Goal: Task Accomplishment & Management: Manage account settings

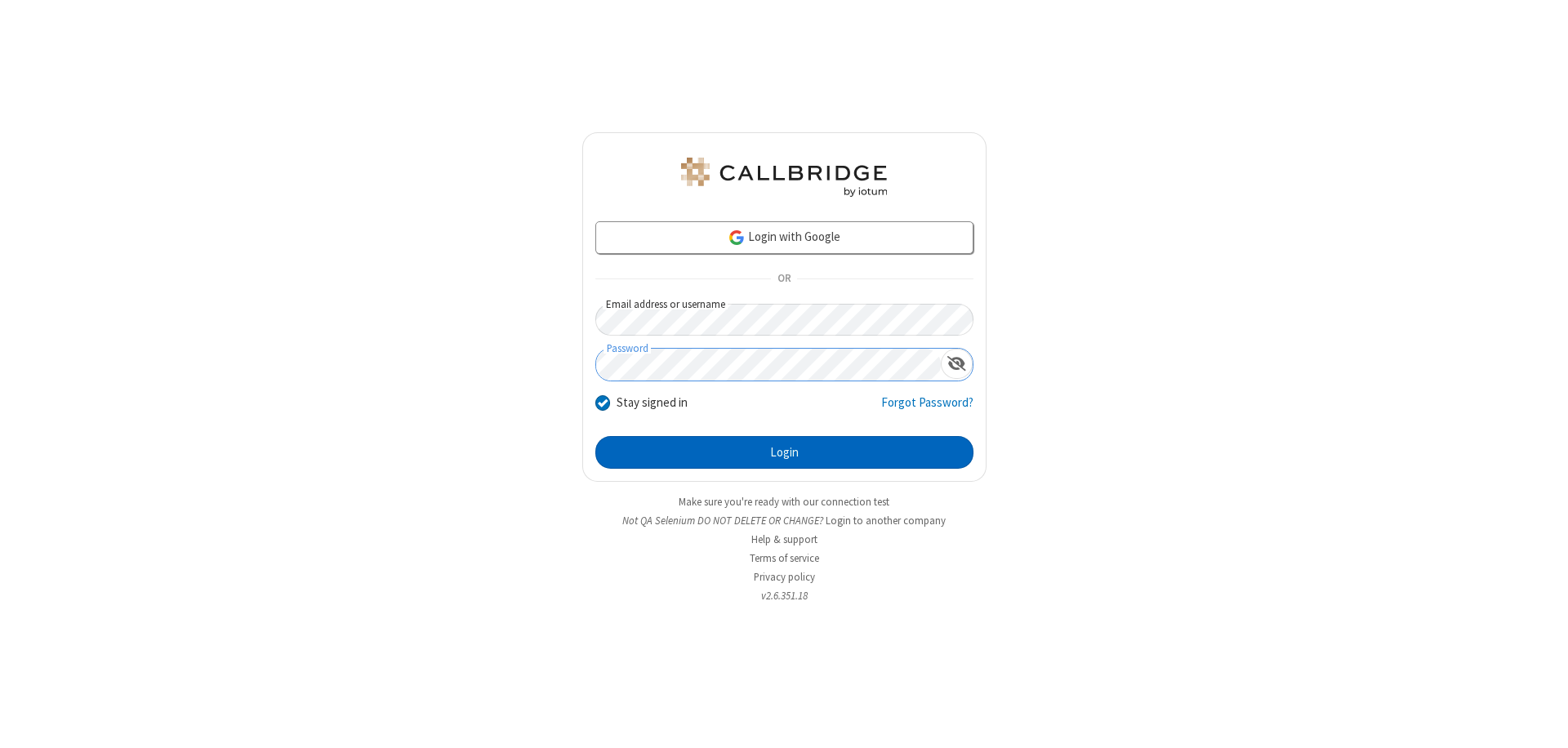
click at [784, 453] on button "Login" at bounding box center [784, 453] width 378 height 33
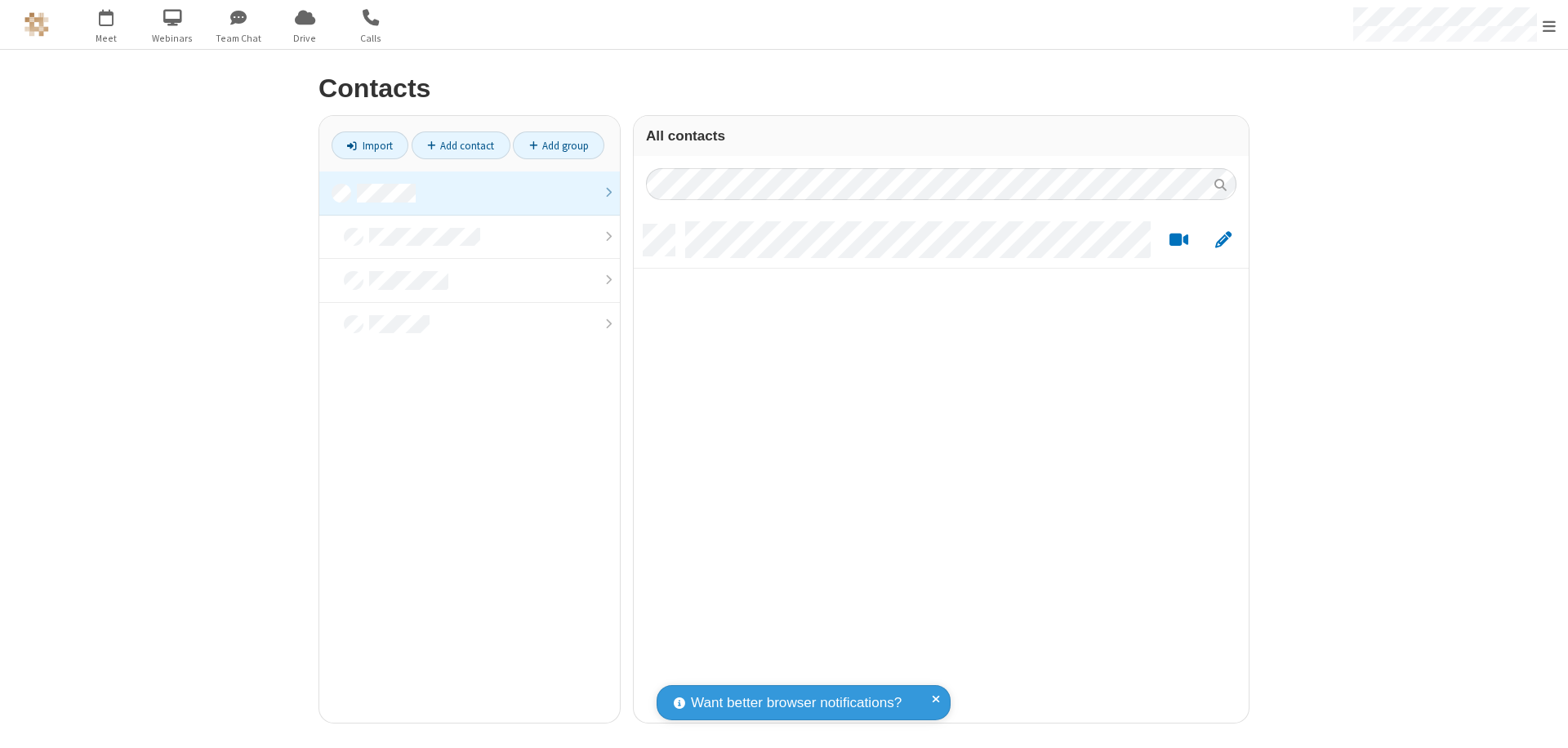
scroll to position [498, 603]
click at [470, 193] on link at bounding box center [470, 193] width 301 height 44
click at [460, 145] on link "Add contact" at bounding box center [461, 145] width 98 height 28
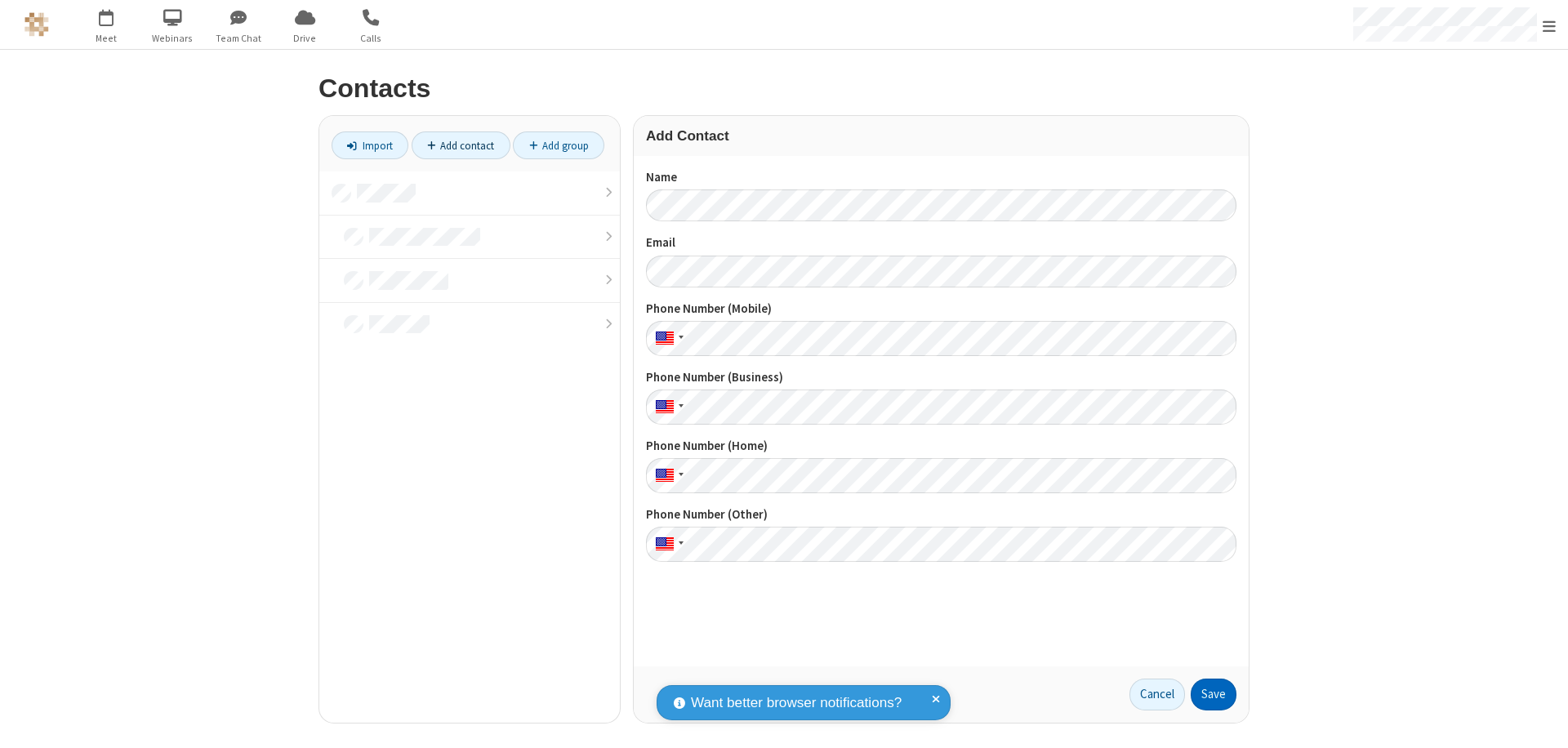
click at [1214, 694] on button "Save" at bounding box center [1213, 695] width 46 height 33
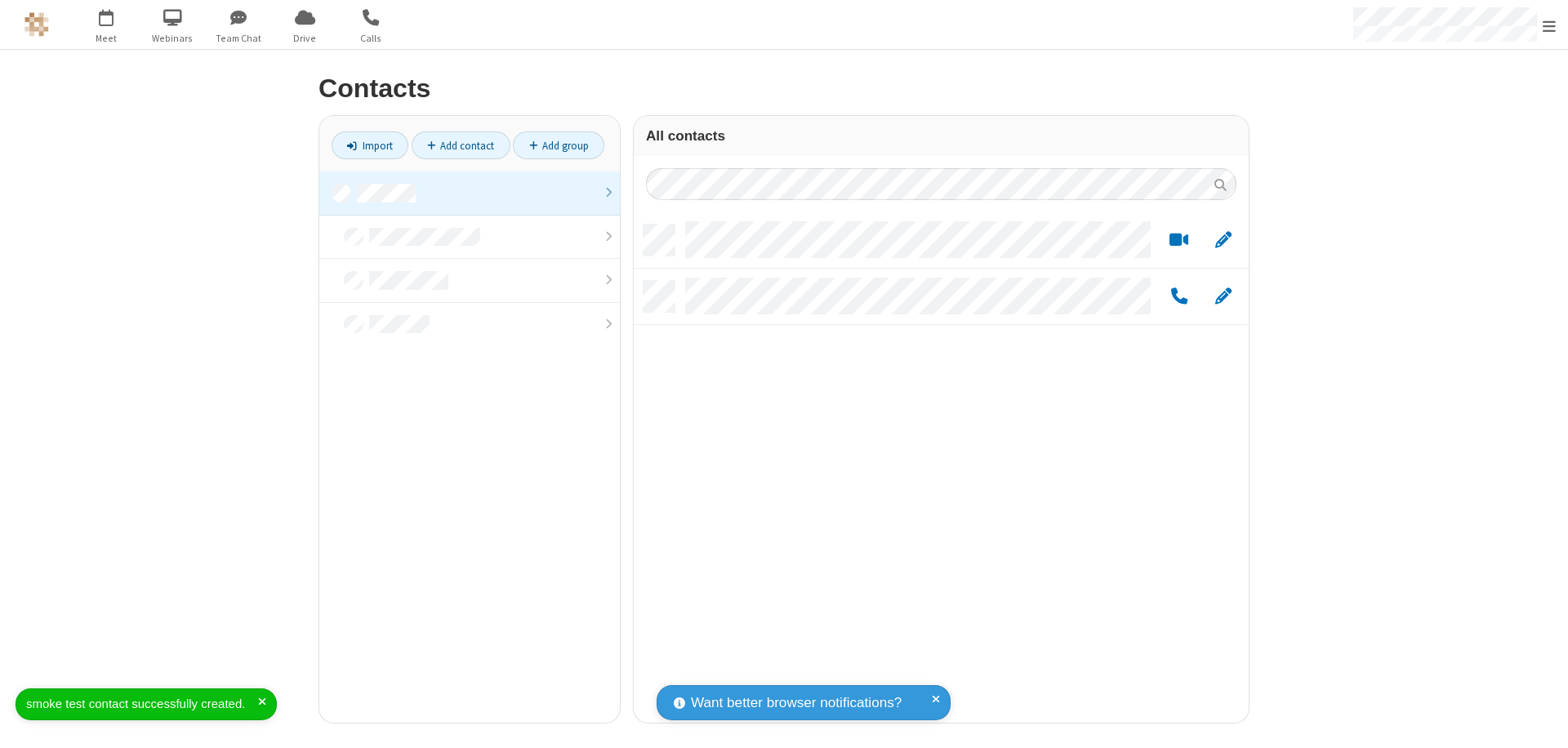
scroll to position [498, 603]
